Goal: Task Accomplishment & Management: Use online tool/utility

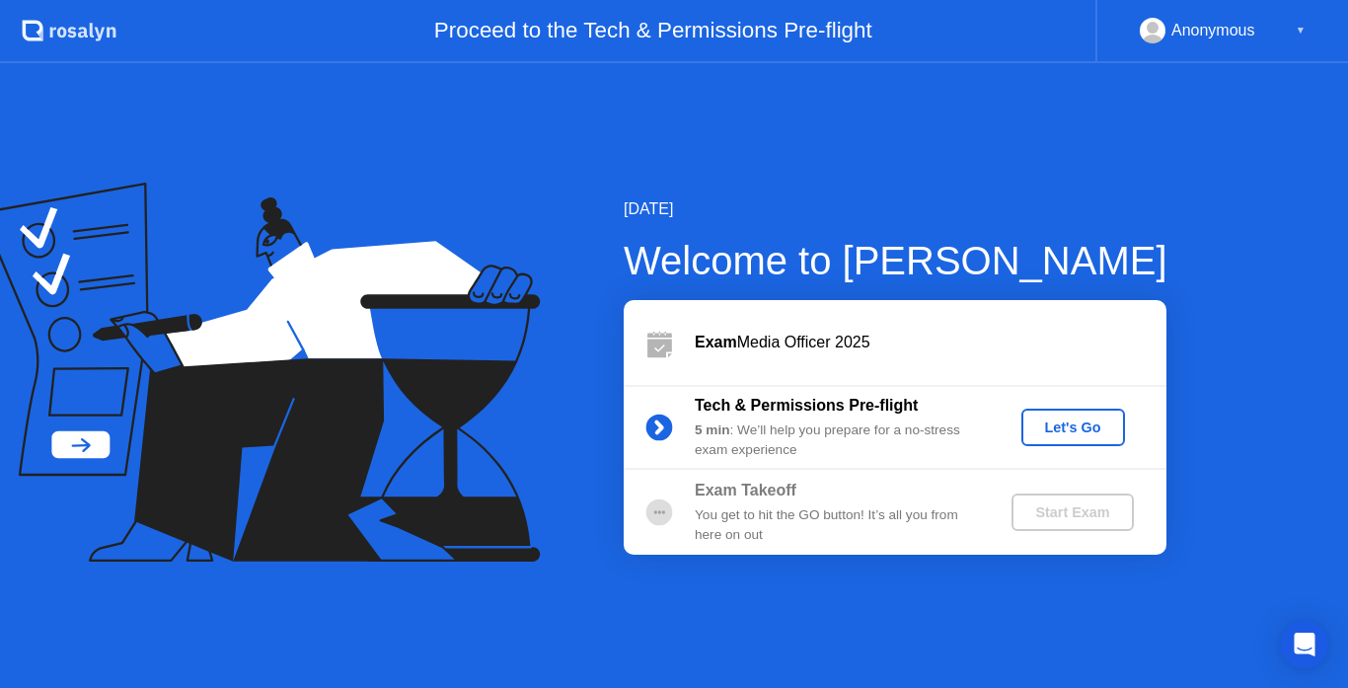
click at [1049, 433] on div "Let's Go" at bounding box center [1073, 427] width 88 height 16
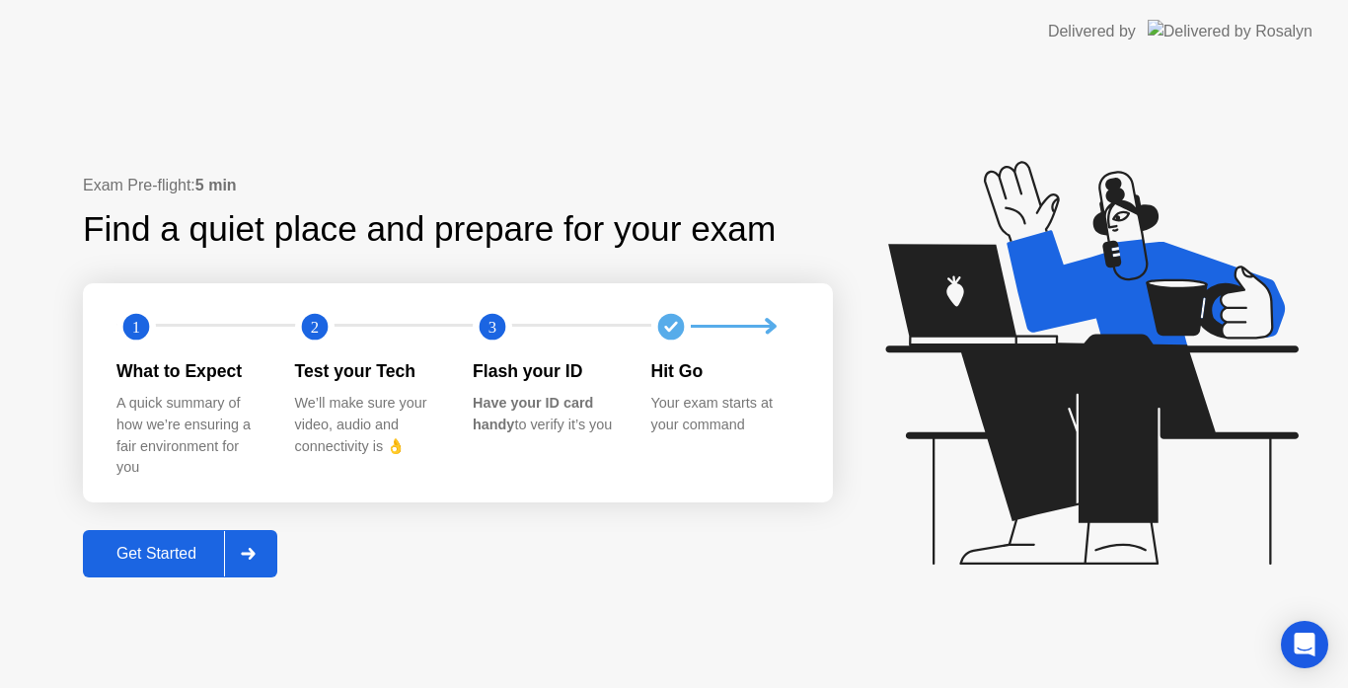
click at [166, 552] on div "Get Started" at bounding box center [156, 554] width 135 height 18
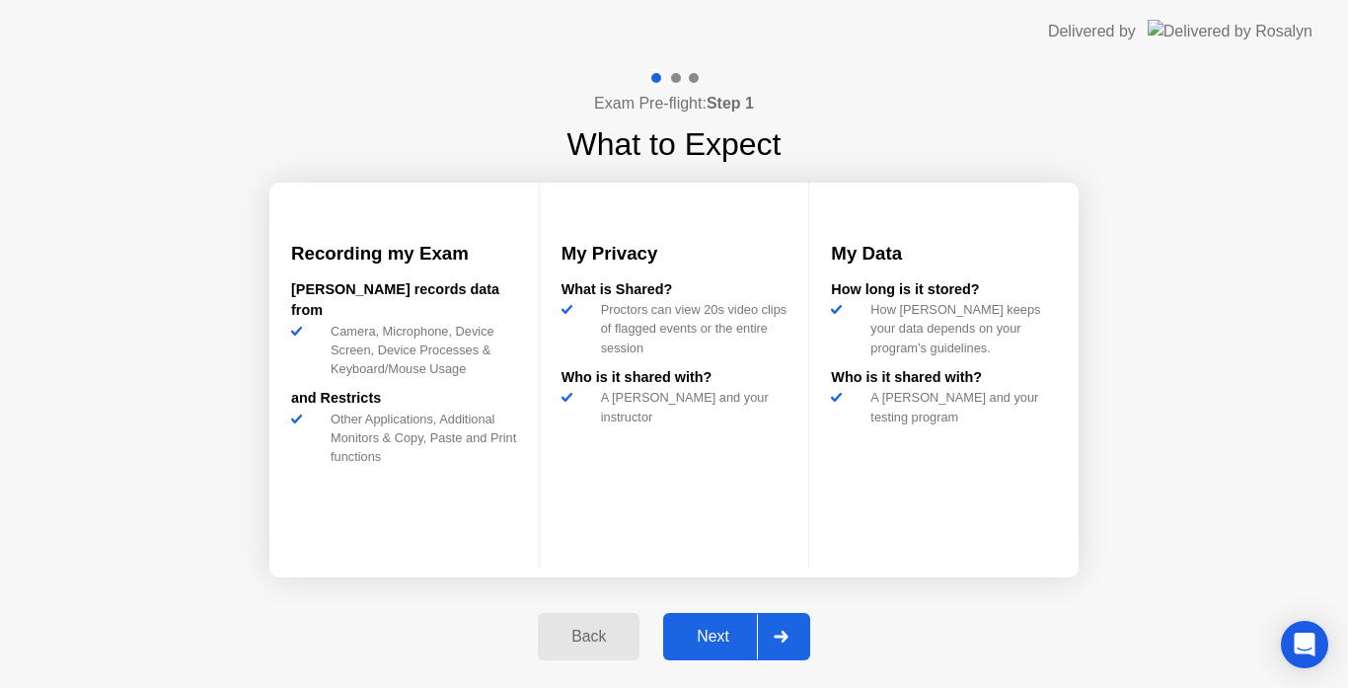
click at [713, 640] on div "Next" at bounding box center [713, 637] width 88 height 18
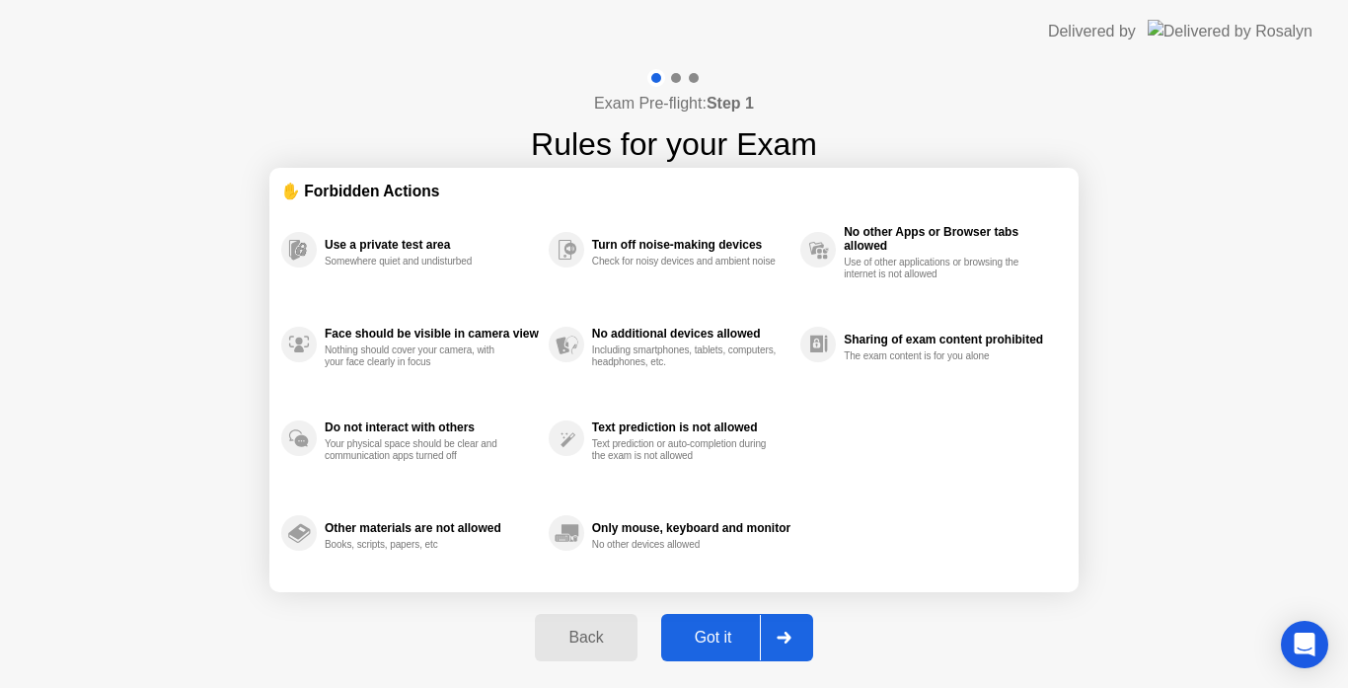
click at [713, 640] on div "Got it" at bounding box center [713, 638] width 93 height 18
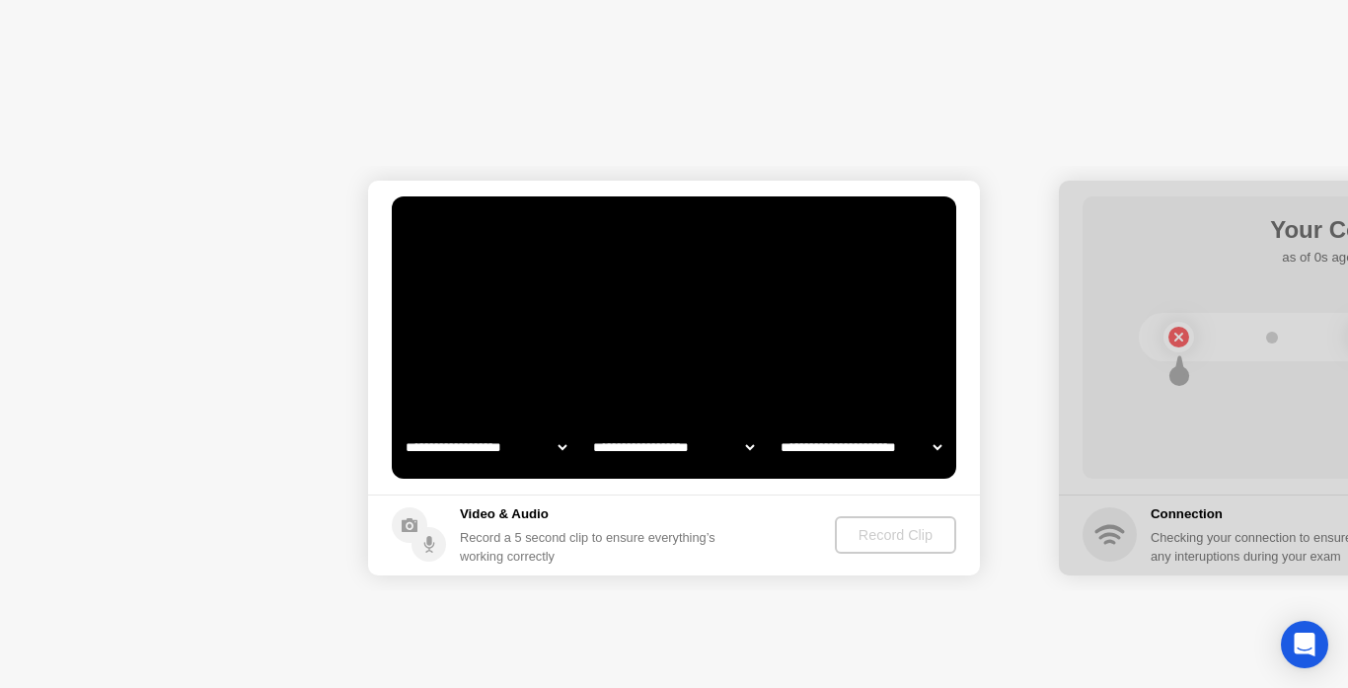
select select "**********"
select select "*******"
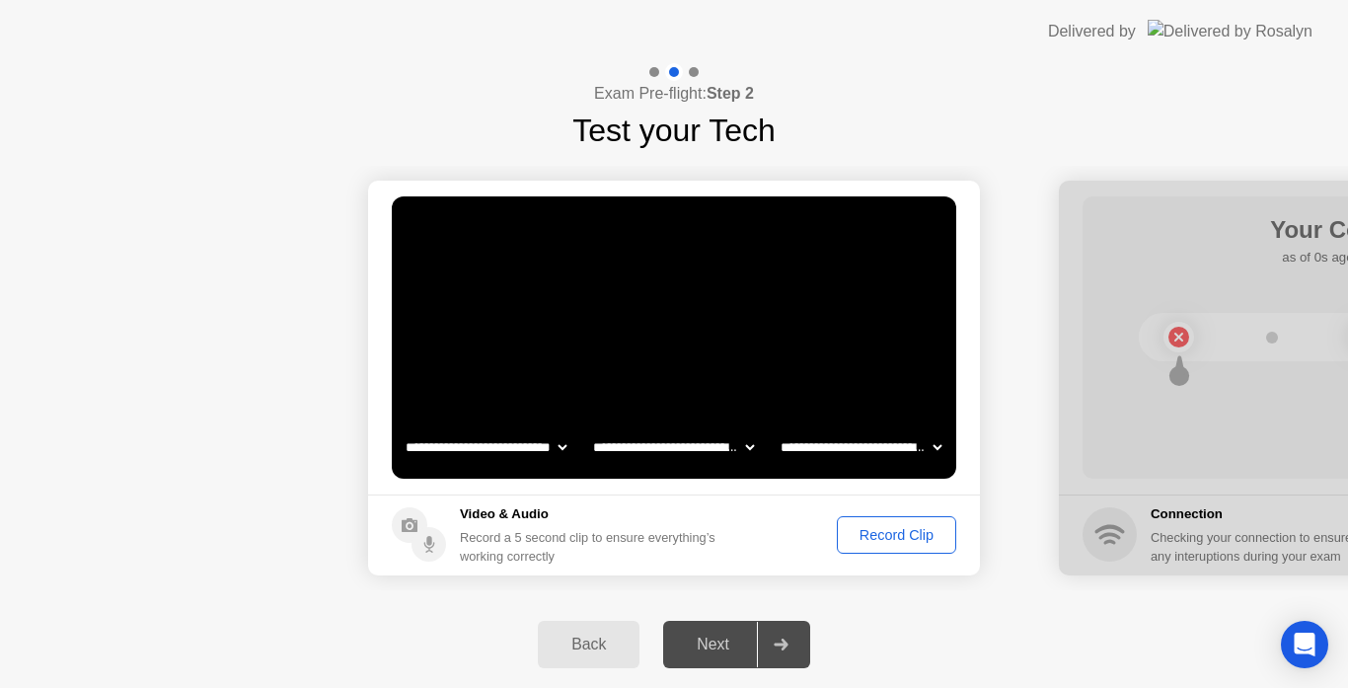
click at [883, 540] on div "Record Clip" at bounding box center [897, 535] width 106 height 16
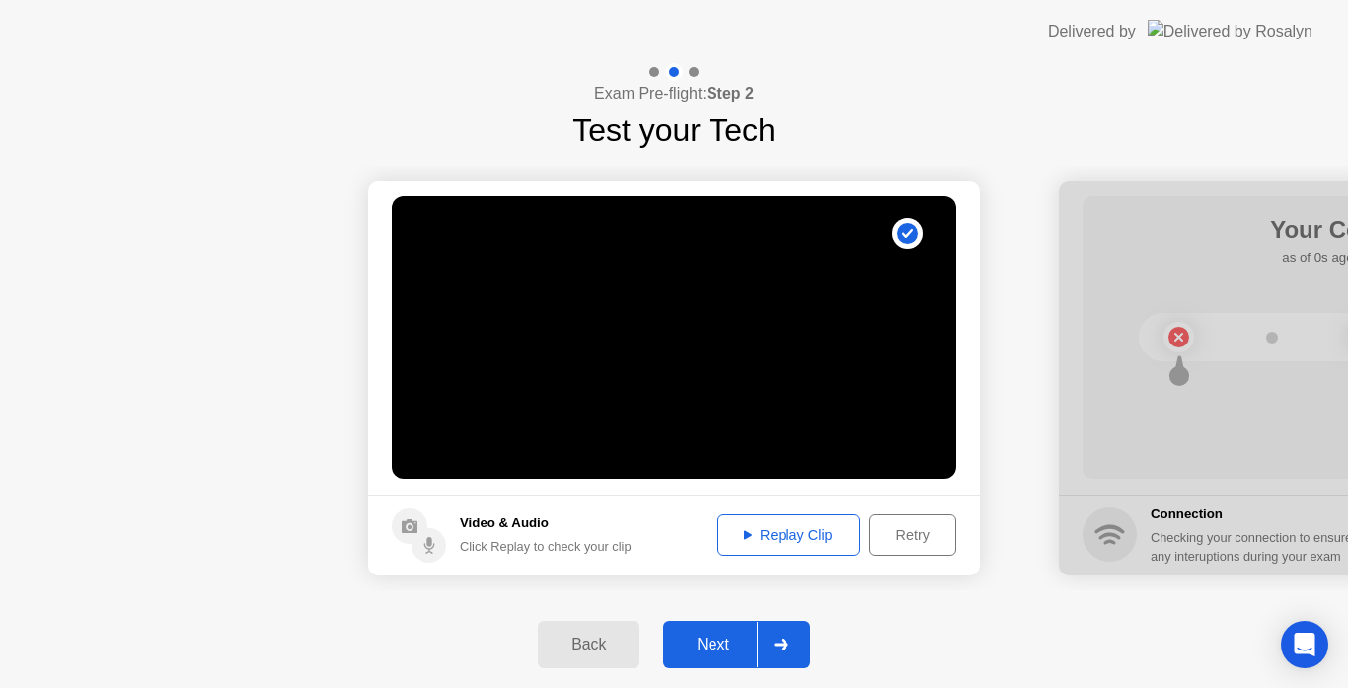
click at [705, 649] on div "Next" at bounding box center [713, 645] width 88 height 18
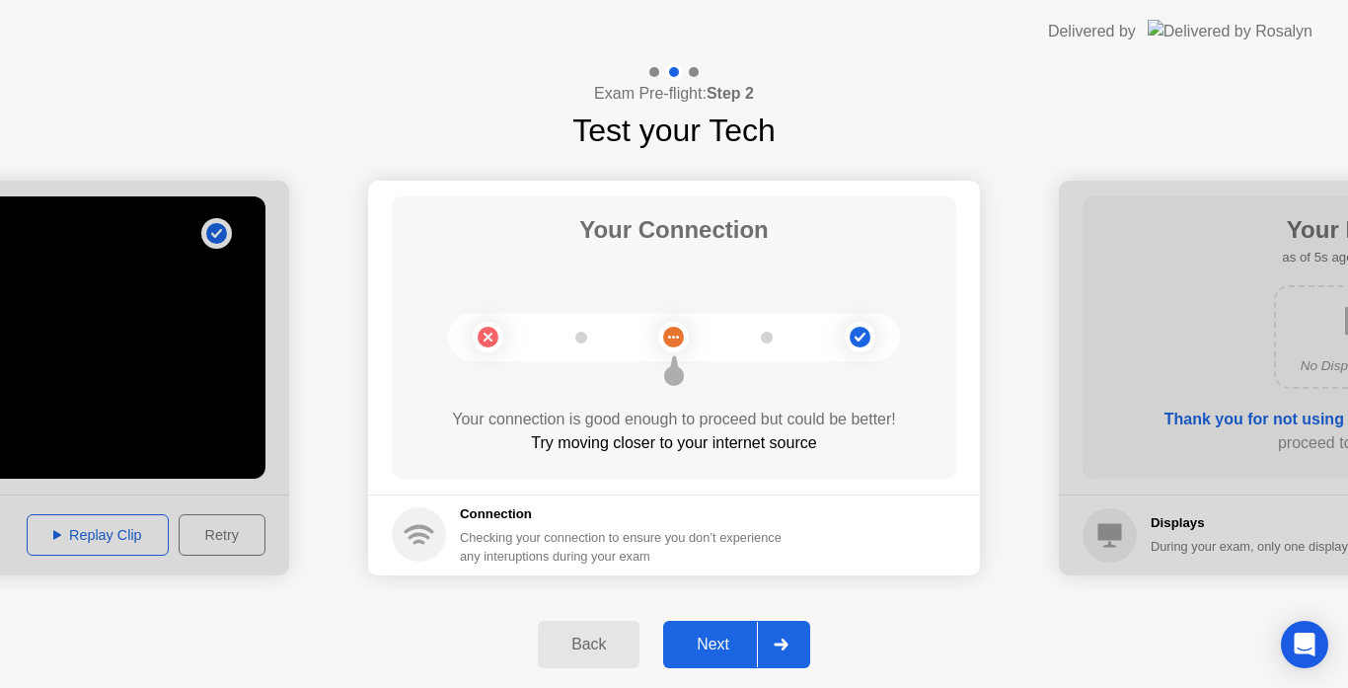
click at [702, 653] on div "Next" at bounding box center [713, 645] width 88 height 18
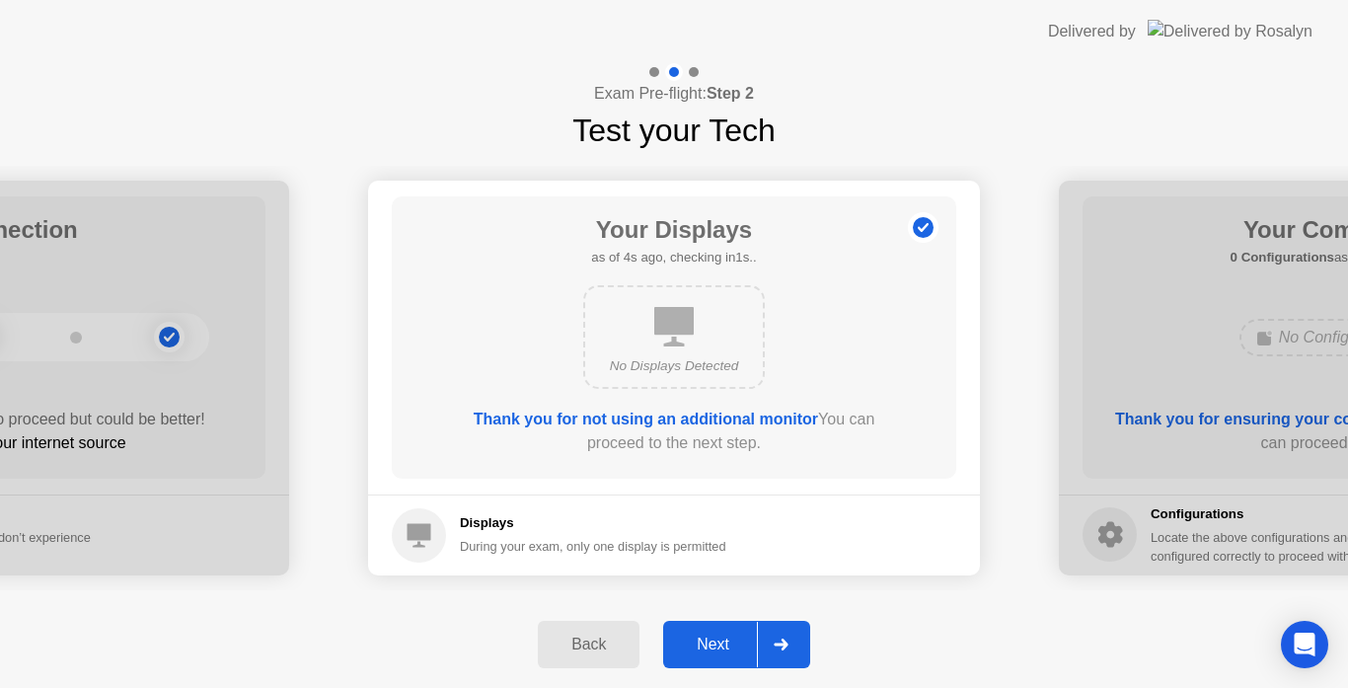
click at [702, 653] on div "Next" at bounding box center [713, 645] width 88 height 18
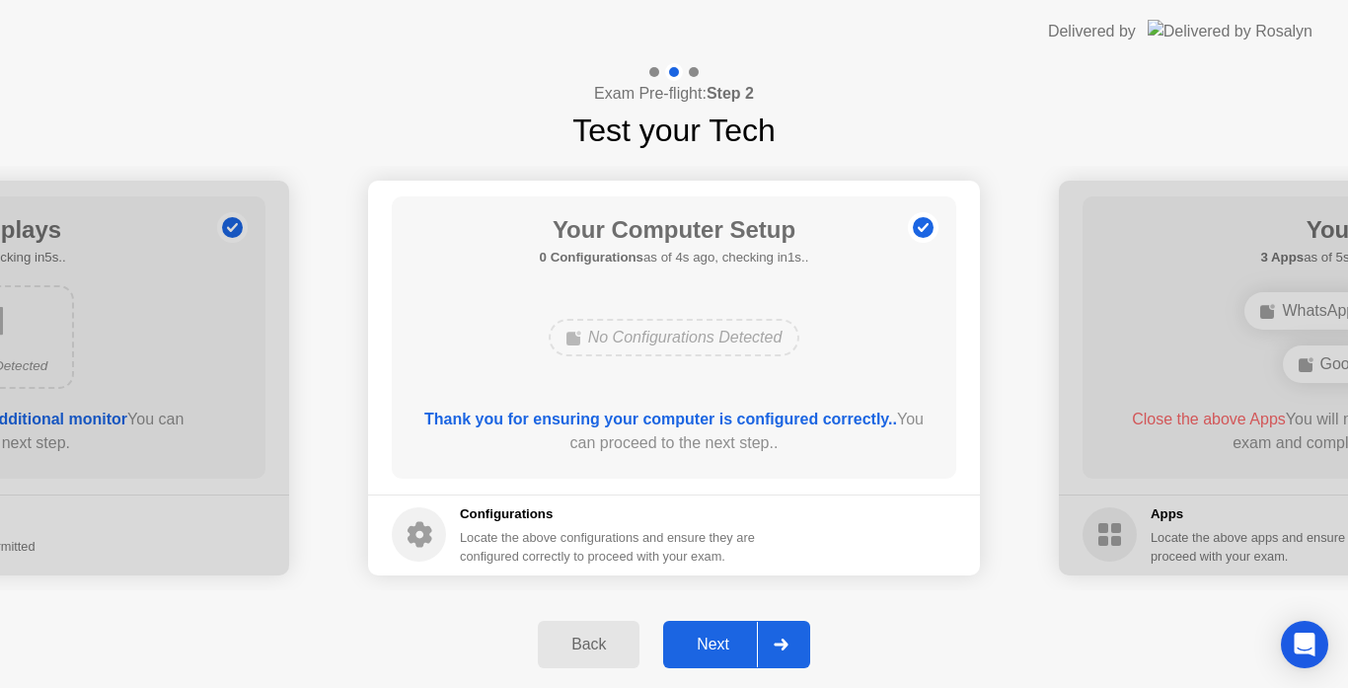
click at [702, 653] on div "Next" at bounding box center [713, 645] width 88 height 18
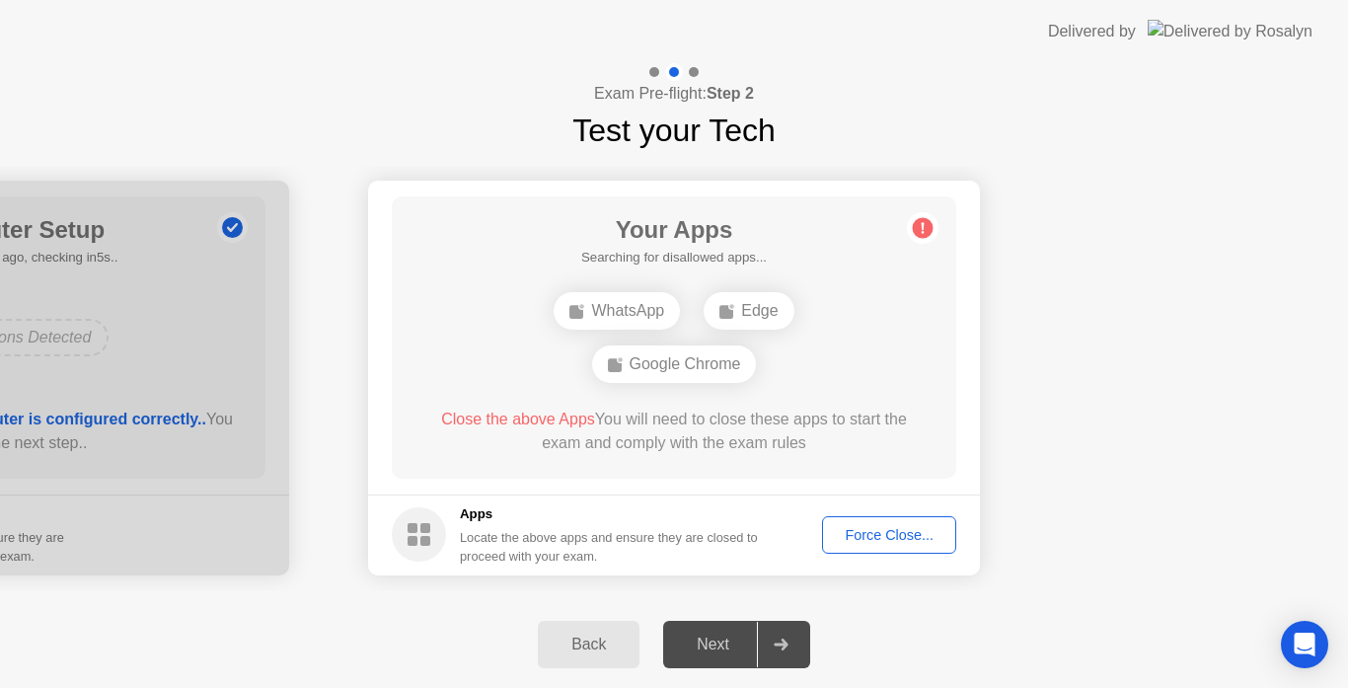
click at [707, 645] on div "Next" at bounding box center [713, 645] width 88 height 18
click at [885, 536] on div "Force Close..." at bounding box center [889, 535] width 120 height 16
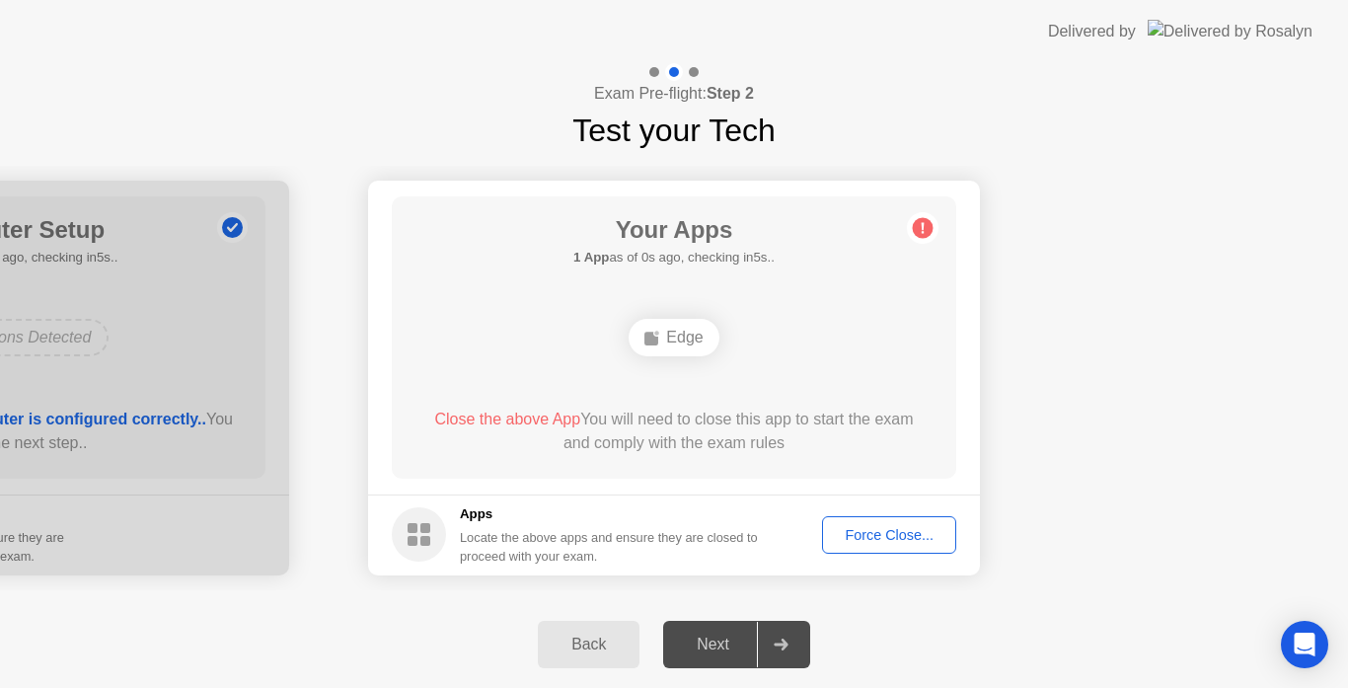
click at [862, 536] on div "Force Close..." at bounding box center [889, 535] width 120 height 16
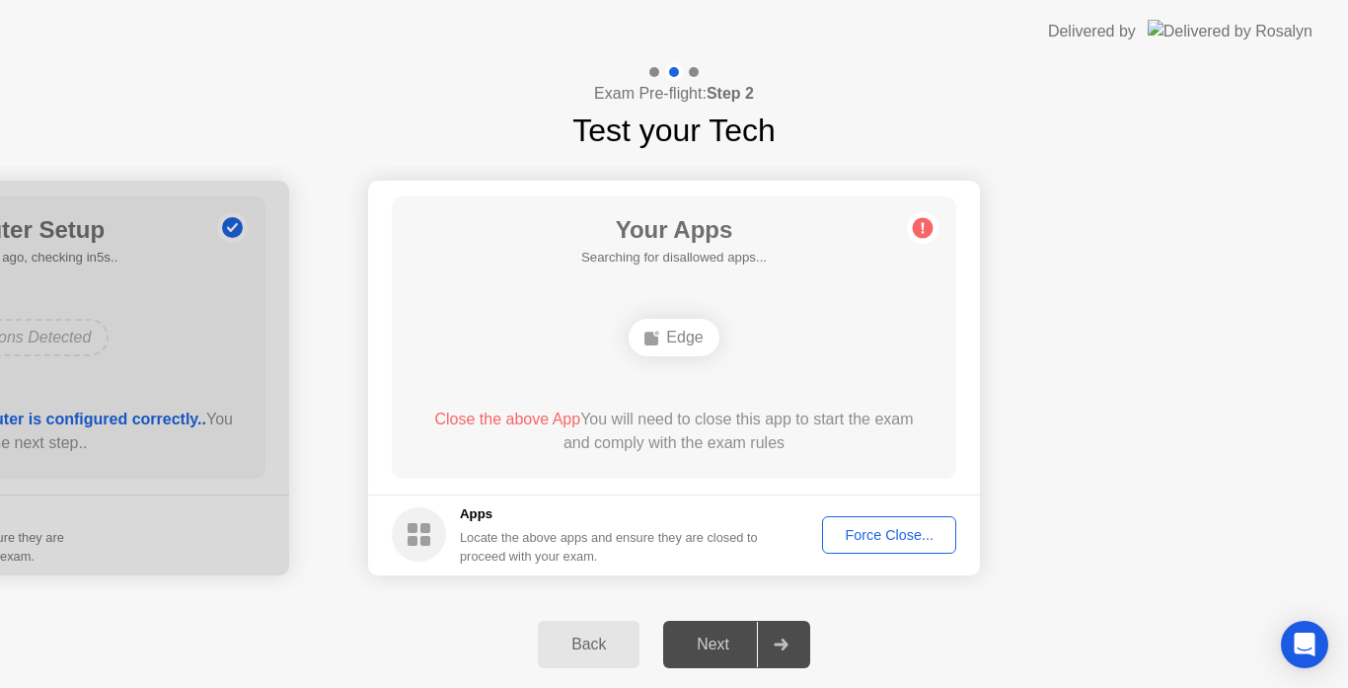
click at [710, 646] on div "Next" at bounding box center [713, 645] width 88 height 18
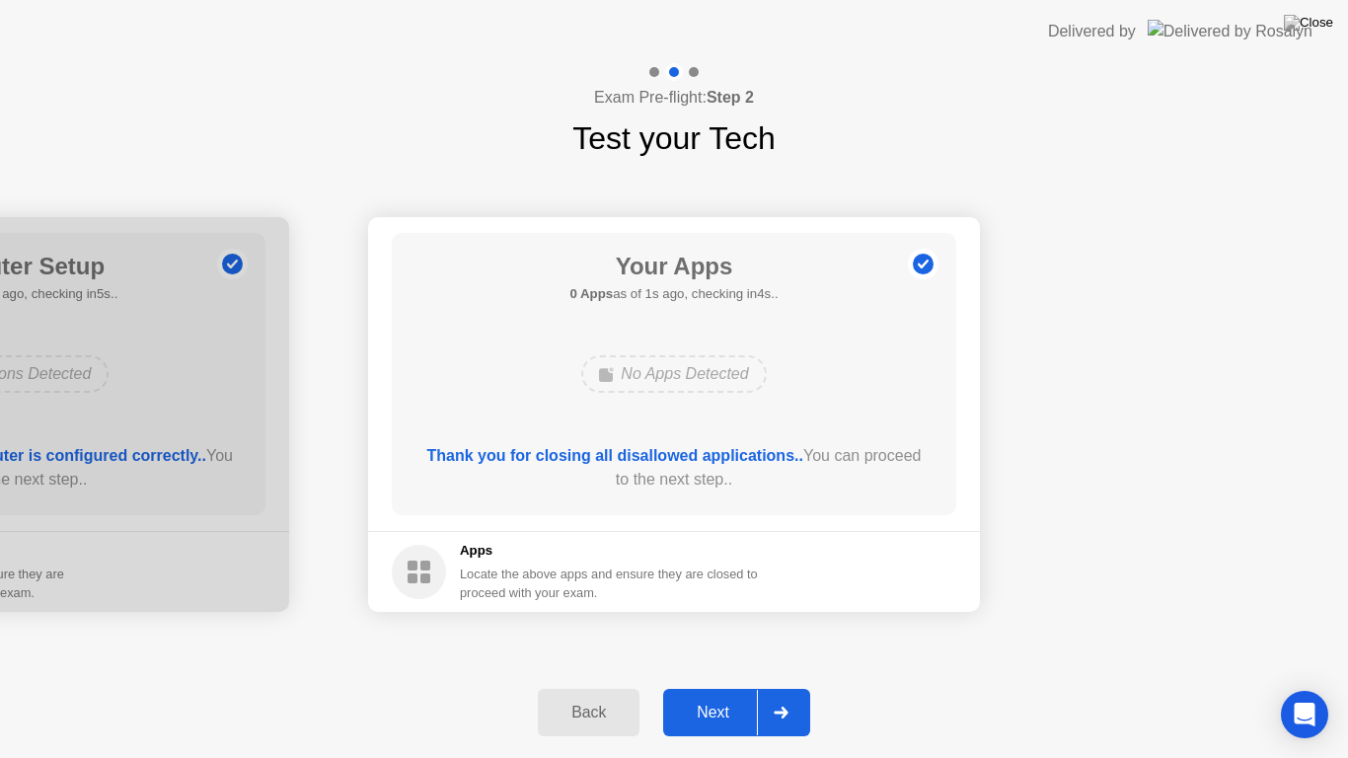
click at [714, 687] on button "Next" at bounding box center [736, 712] width 147 height 47
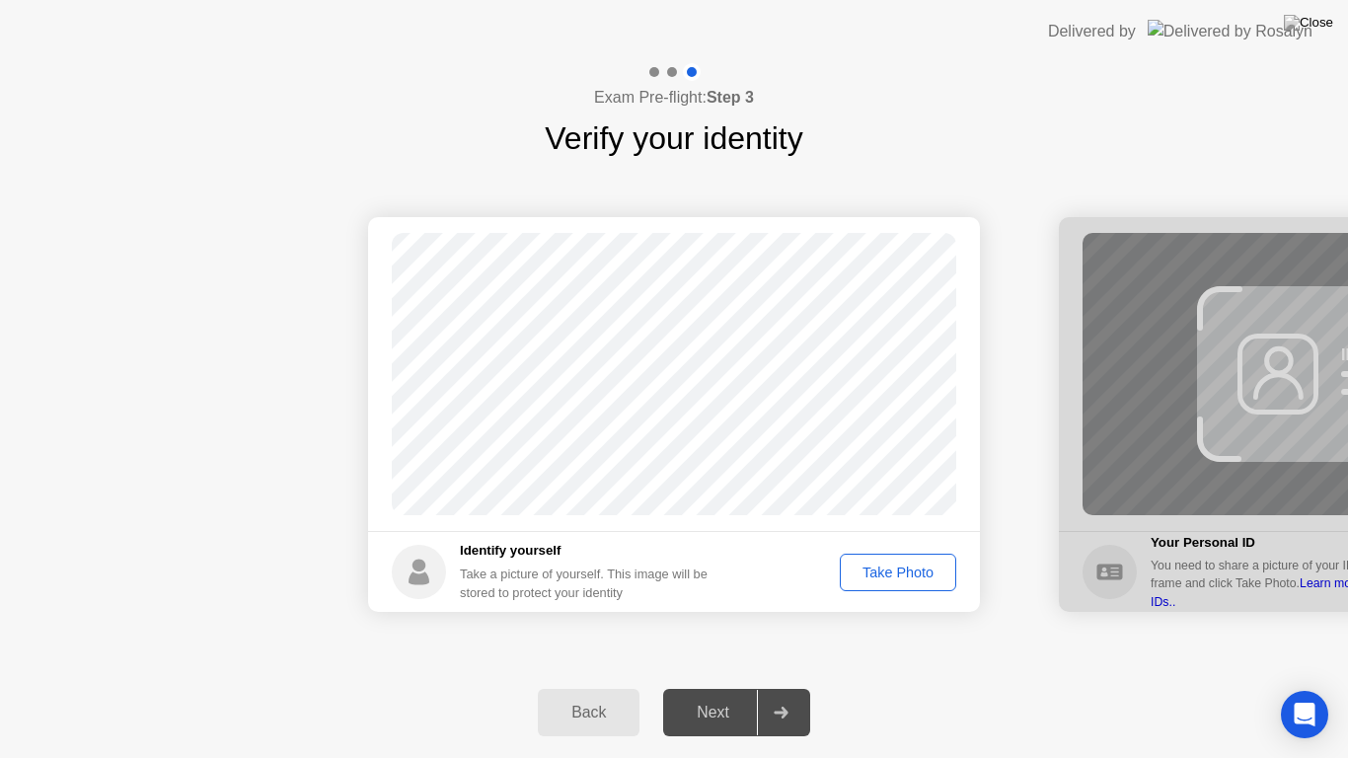
click at [890, 571] on div "Take Photo" at bounding box center [898, 573] width 103 height 16
click at [714, 687] on div "Next" at bounding box center [713, 713] width 88 height 18
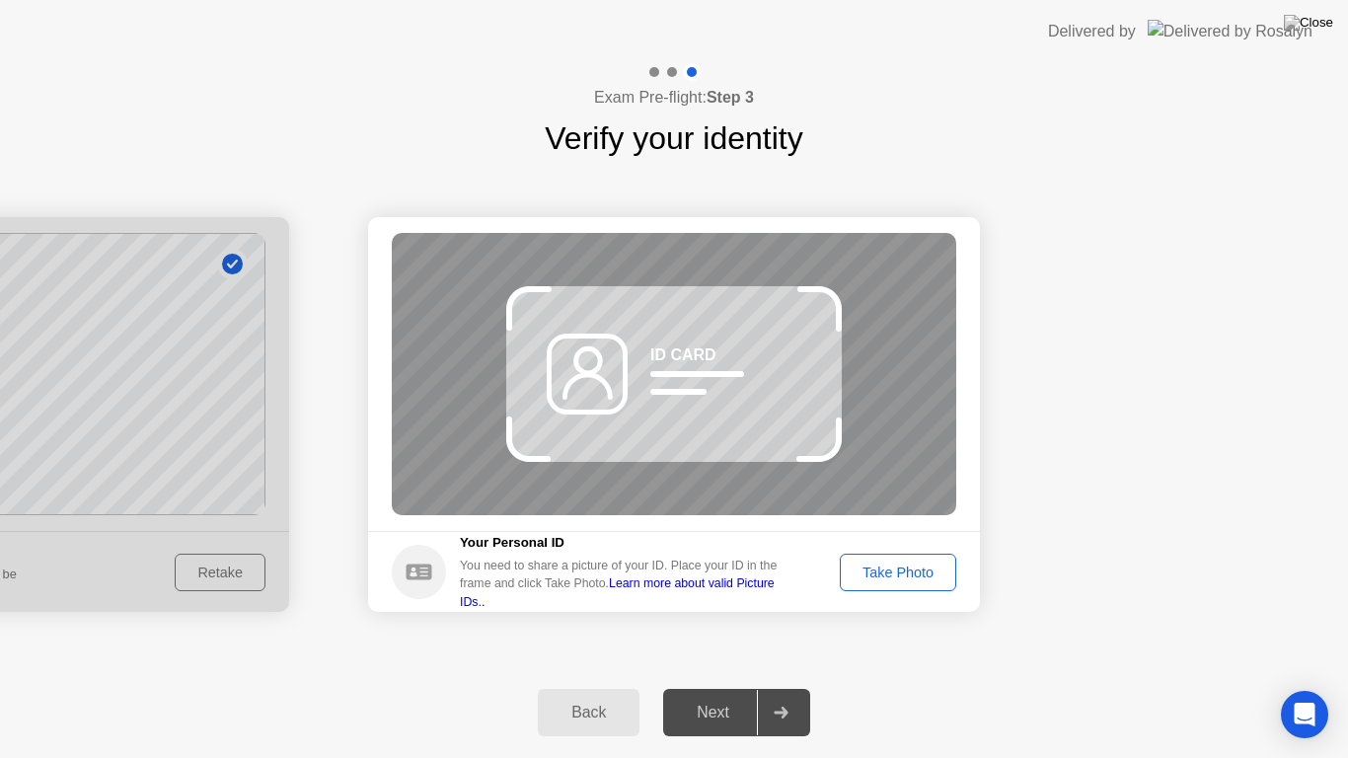
click at [887, 568] on div "Take Photo" at bounding box center [898, 573] width 103 height 16
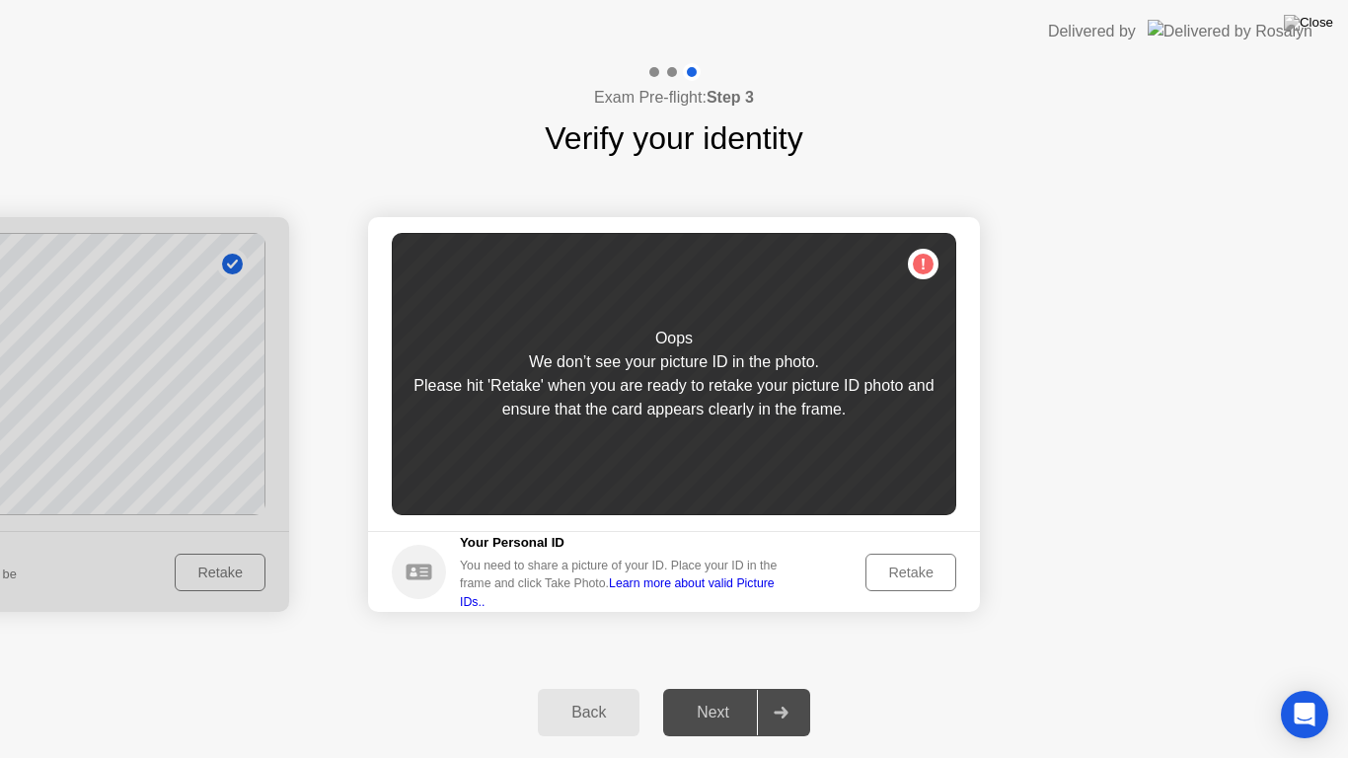
click at [907, 569] on div "Retake" at bounding box center [911, 573] width 77 height 16
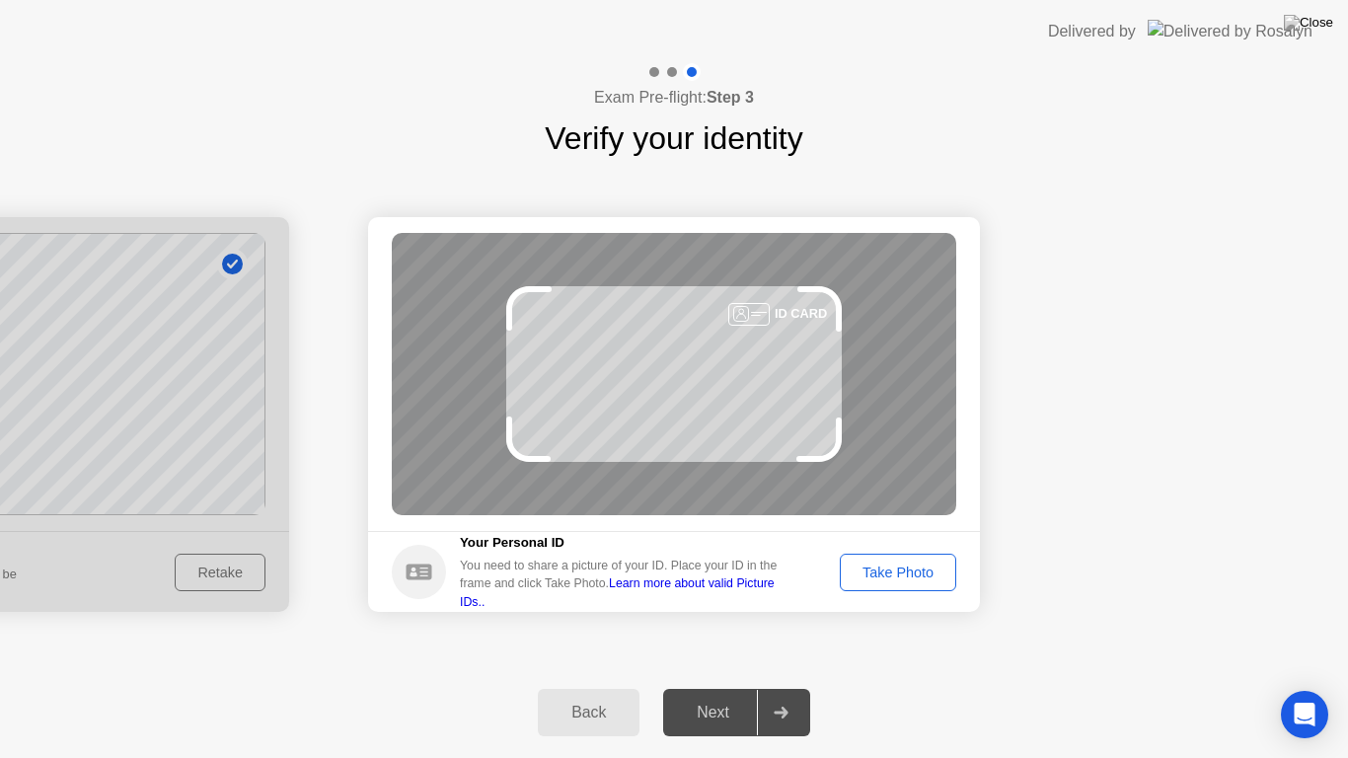
click at [907, 569] on div "Take Photo" at bounding box center [898, 573] width 103 height 16
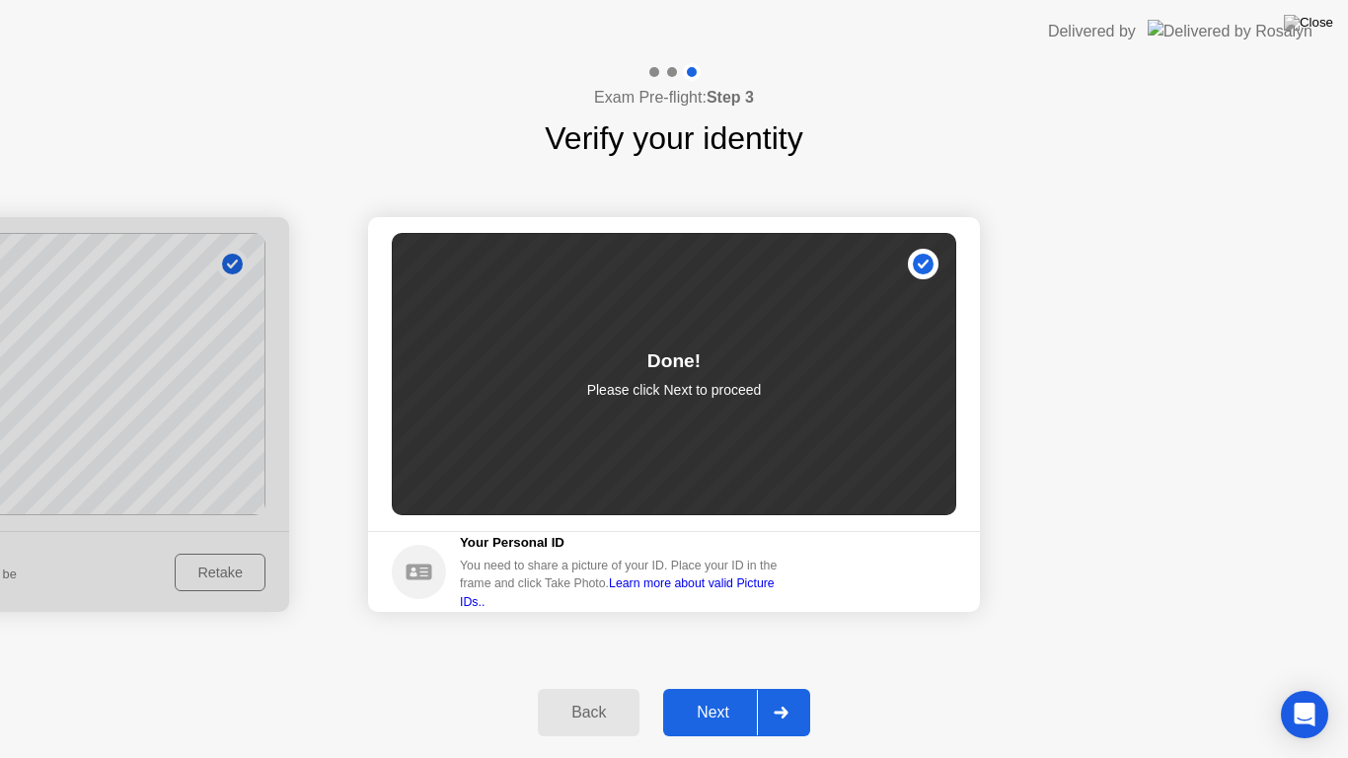
click at [695, 687] on div "Next" at bounding box center [713, 713] width 88 height 18
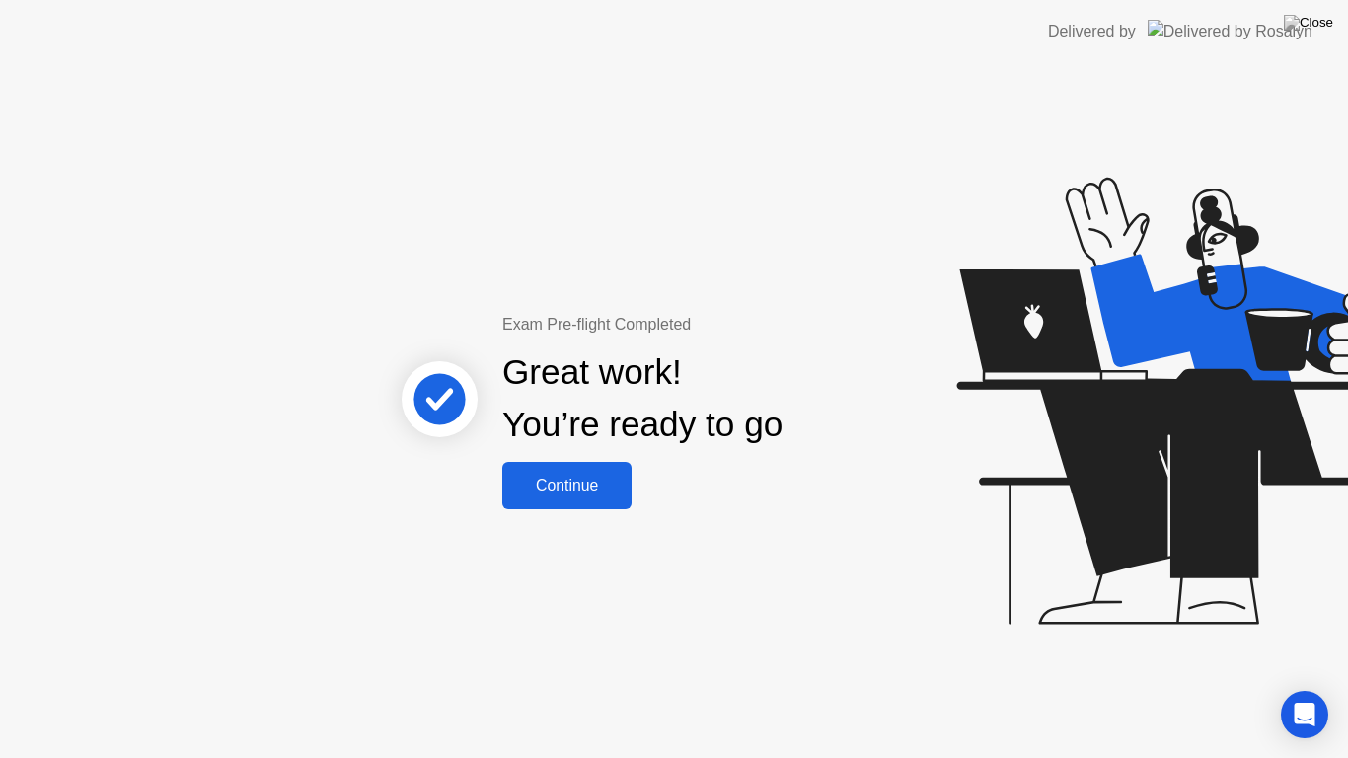
click at [593, 481] on div "Continue" at bounding box center [566, 486] width 117 height 18
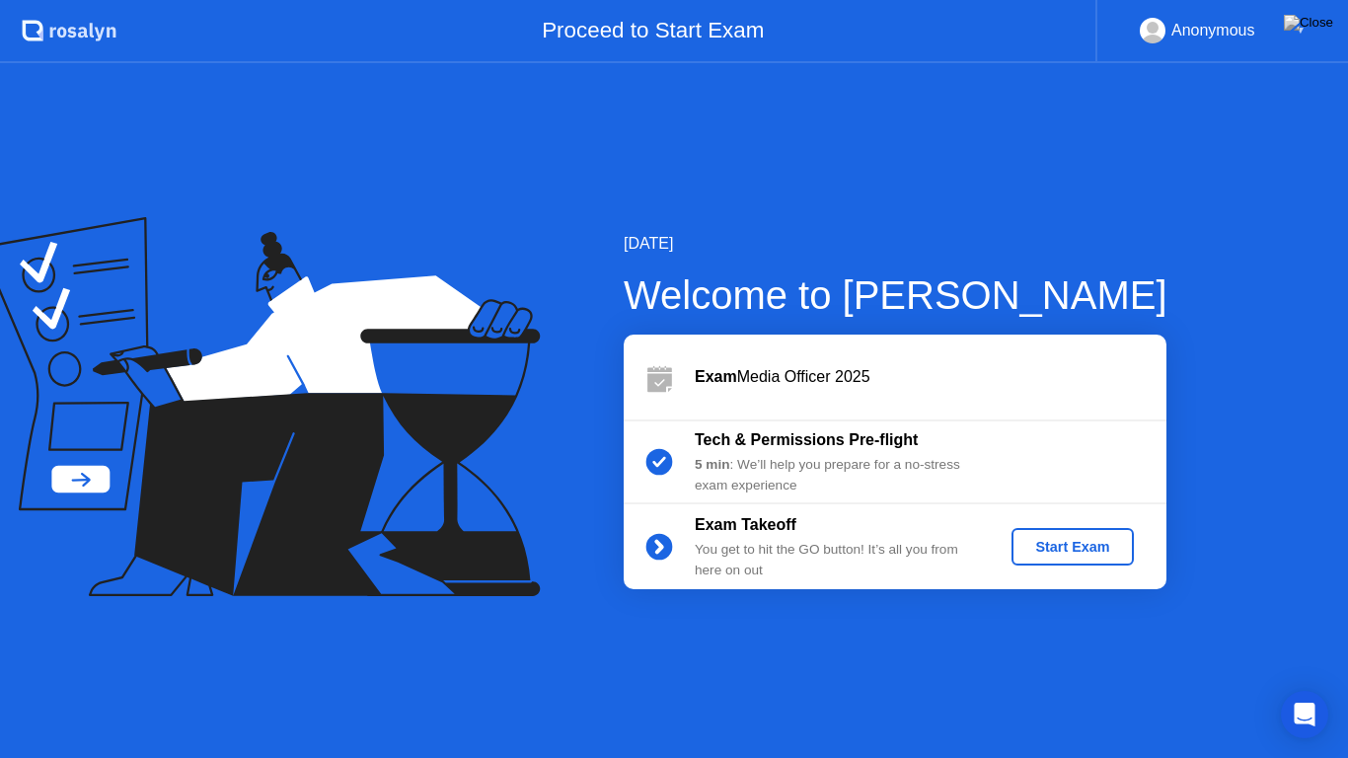
click at [1035, 544] on div "Start Exam" at bounding box center [1073, 547] width 106 height 16
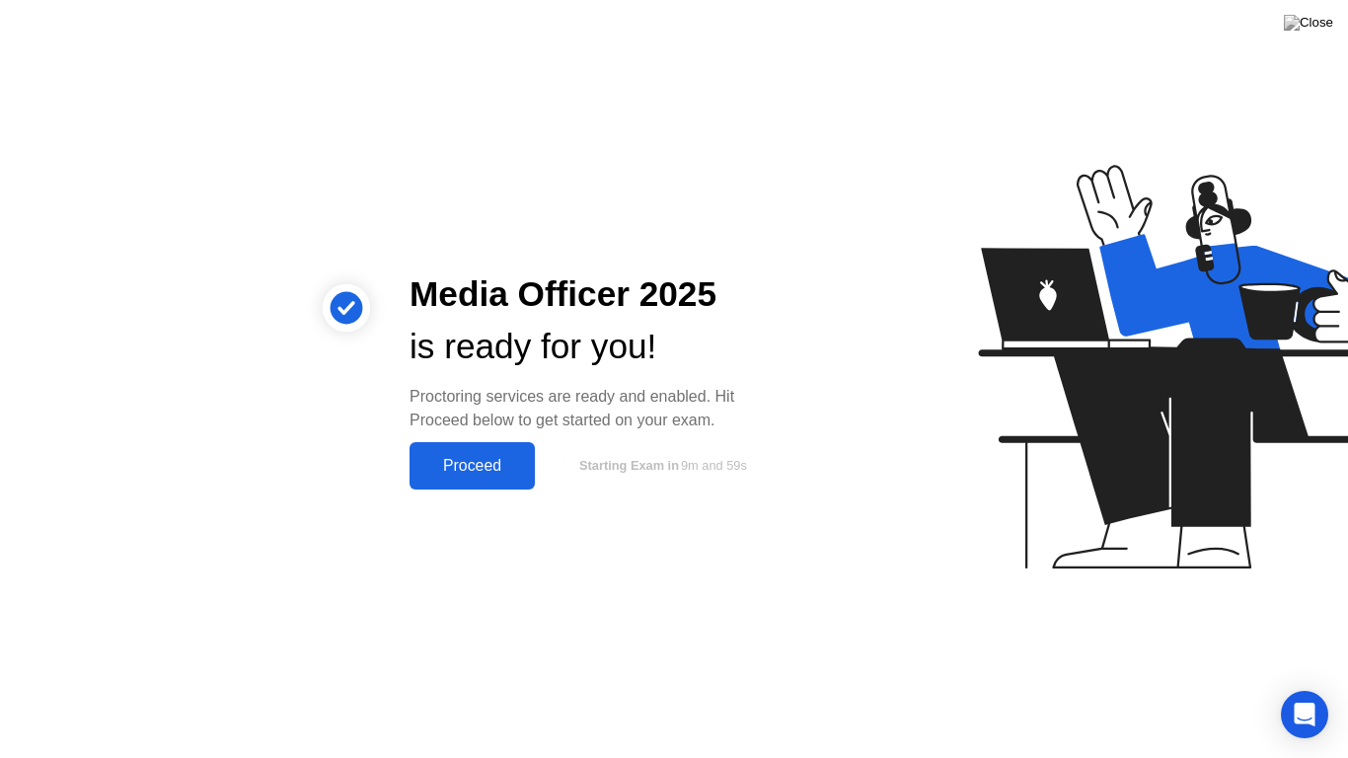
drag, startPoint x: 1035, startPoint y: 544, endPoint x: 690, endPoint y: 566, distance: 346.1
click at [690, 566] on div "Media Officer 2025 is ready for you! Proctoring services are ready and enabled.…" at bounding box center [674, 379] width 1348 height 758
click at [482, 462] on div "Proceed" at bounding box center [473, 466] width 114 height 18
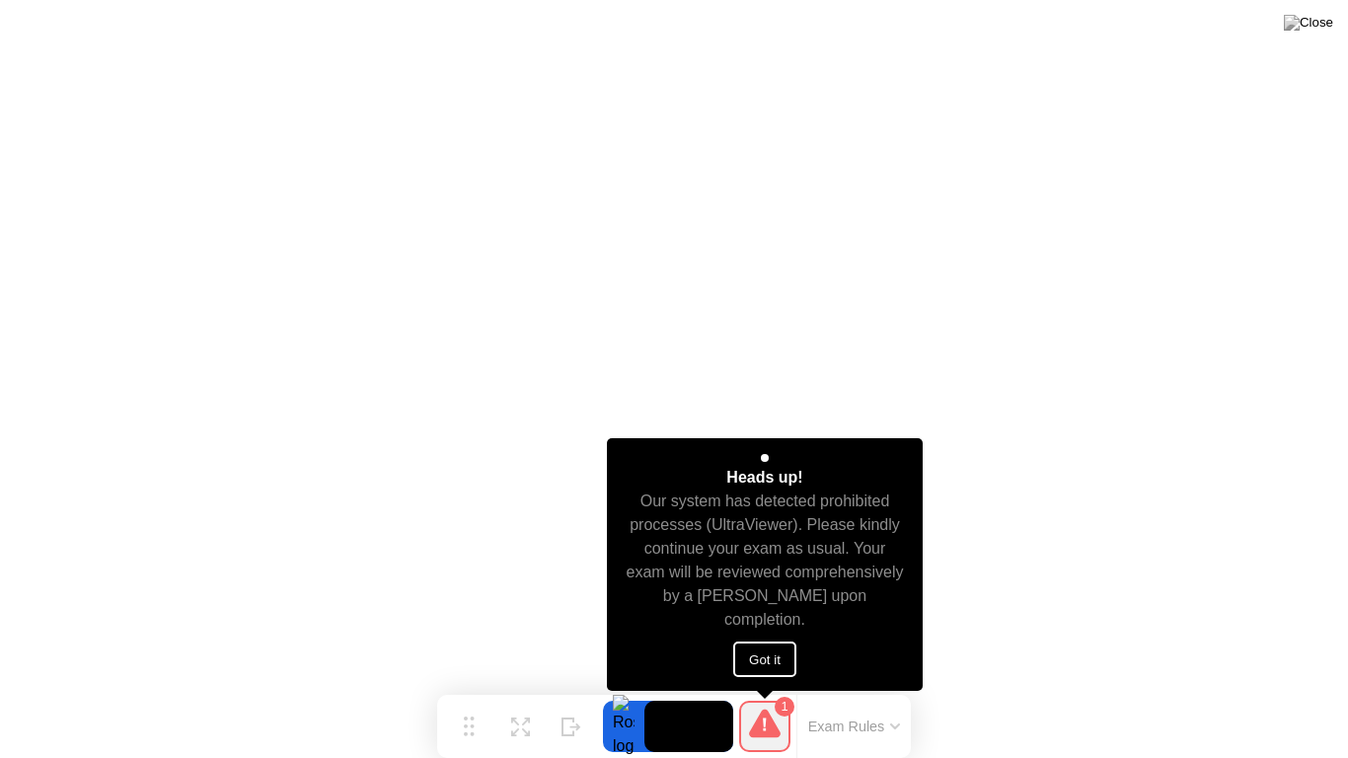
click at [773, 662] on button "Got it" at bounding box center [764, 660] width 63 height 36
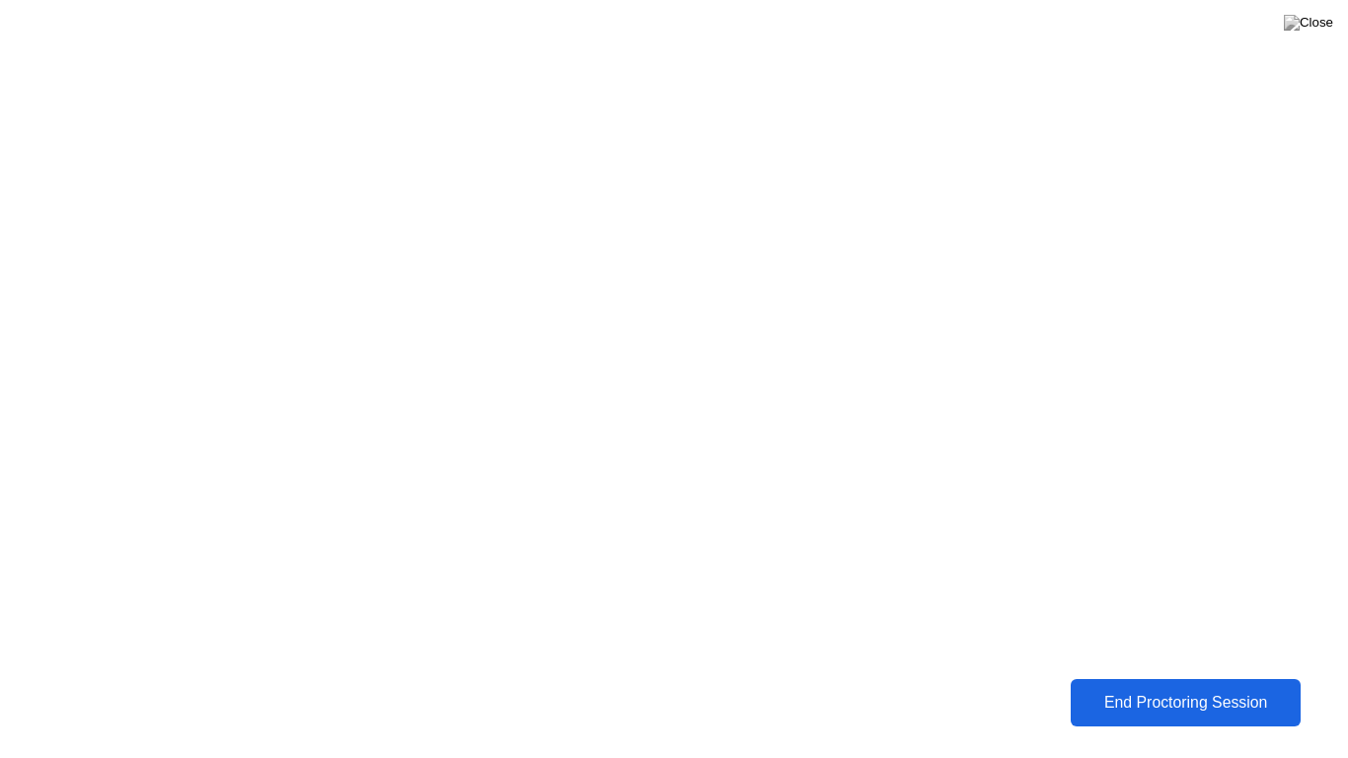
click at [1130, 687] on div "End Proctoring Session" at bounding box center [1186, 703] width 218 height 18
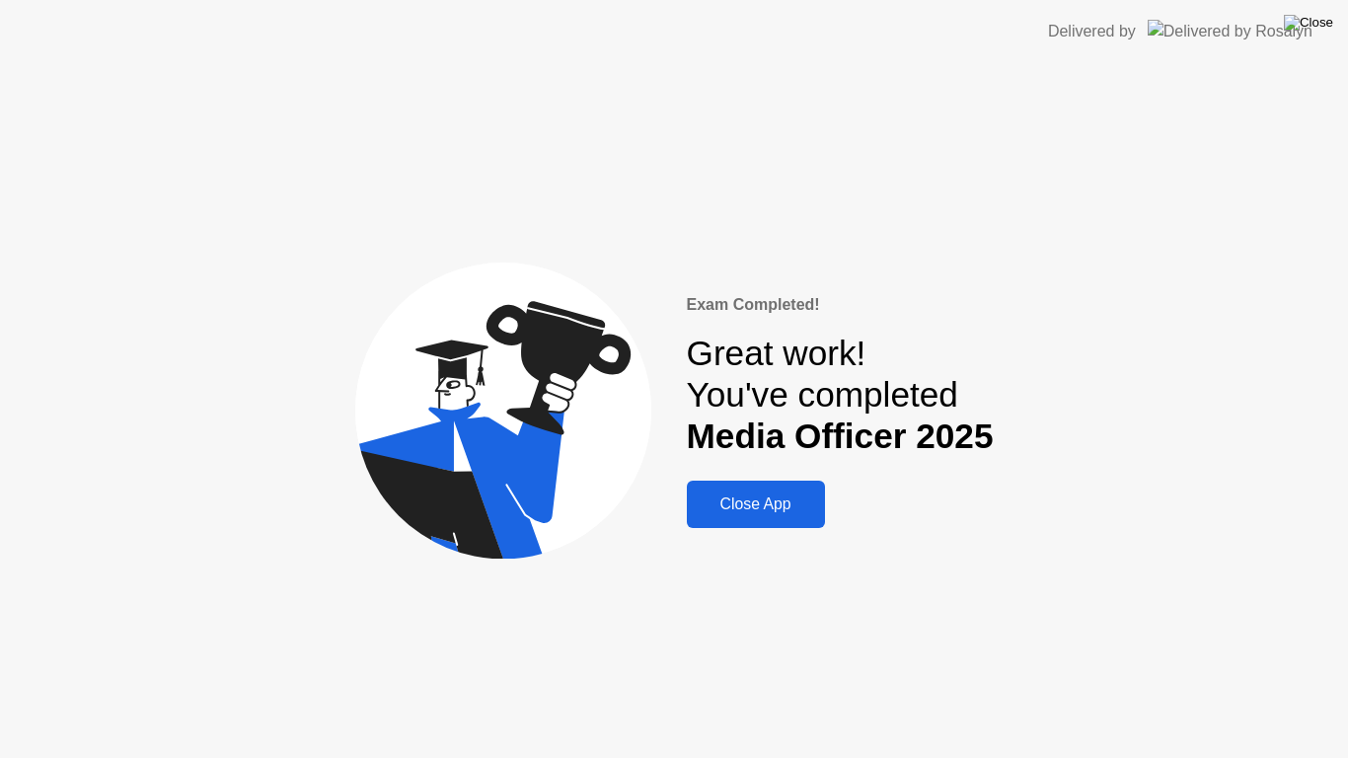
click at [1324, 25] on img at bounding box center [1308, 23] width 49 height 16
